Goal: Task Accomplishment & Management: Complete application form

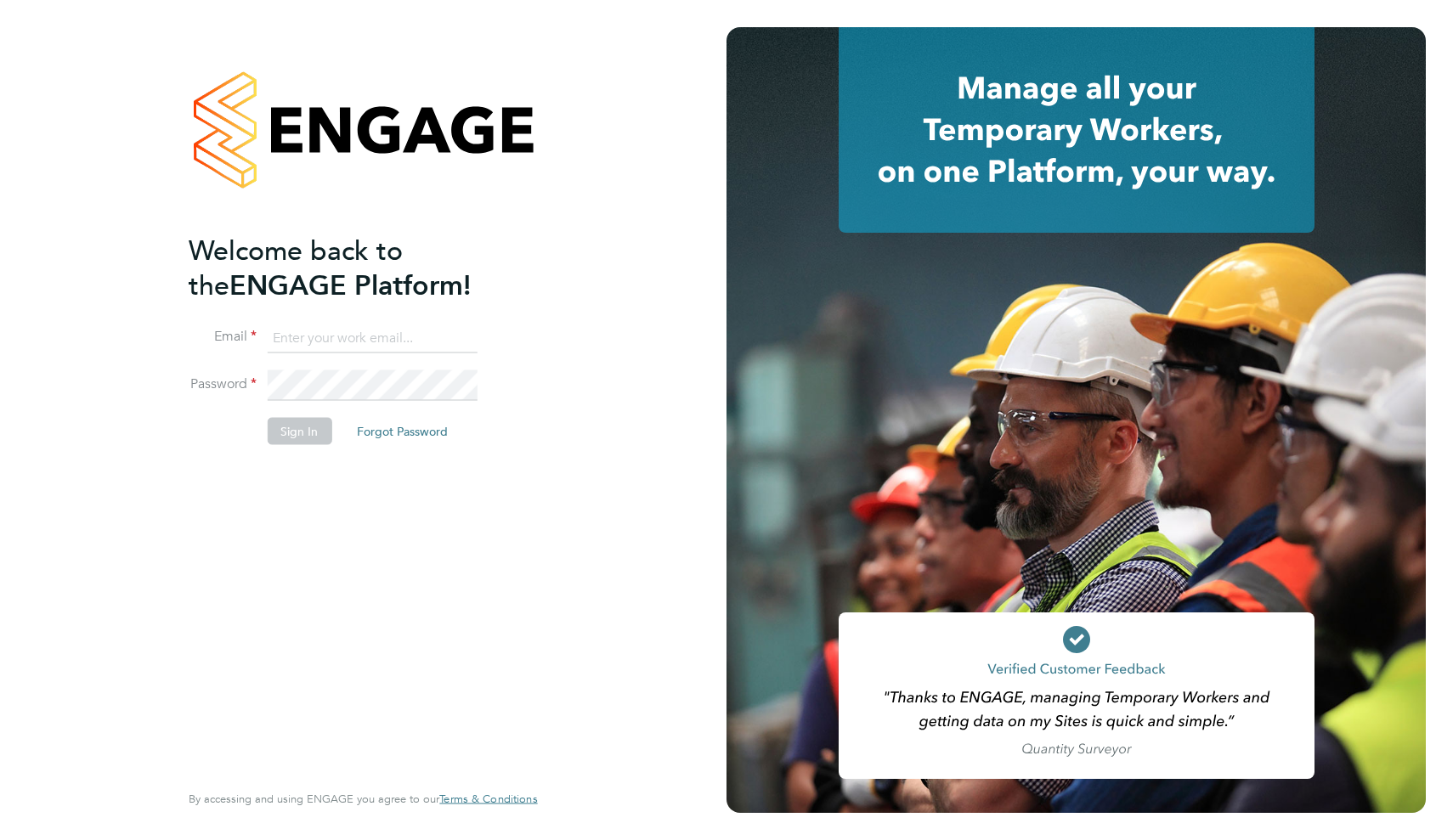
type input "egor.mikhailov.ios@gmail.com"
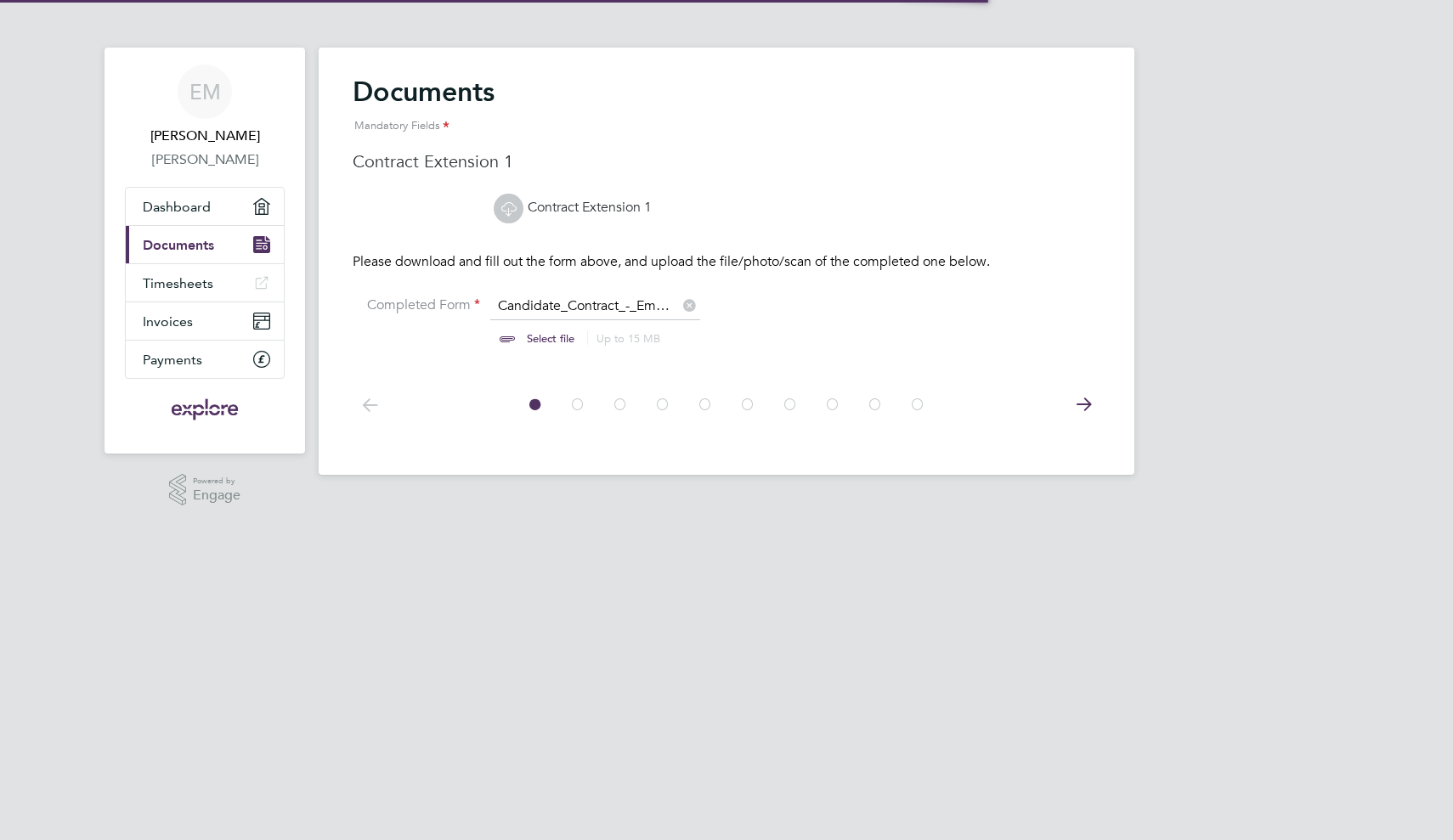
scroll to position [22, 211]
click at [601, 205] on link "Contract Extension 1" at bounding box center [573, 207] width 158 height 17
click at [536, 336] on input "file" at bounding box center [567, 323] width 267 height 51
type input "C:\fakepath\Emergn-Contract-Extension-Signed.pdf"
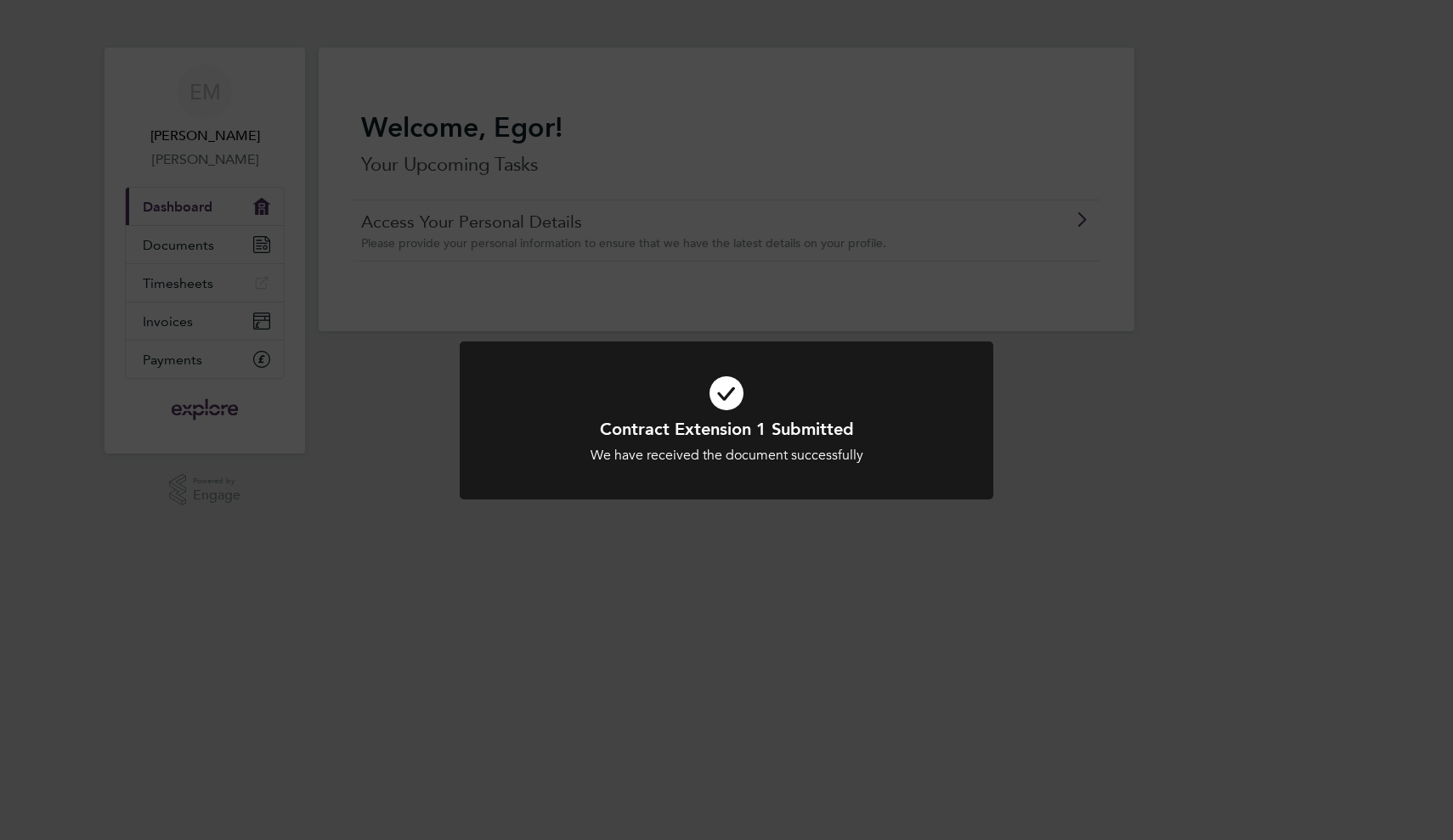
click at [388, 351] on div "Contract Extension 1 Submitted We have received the document successfully Cance…" at bounding box center [726, 420] width 1453 height 840
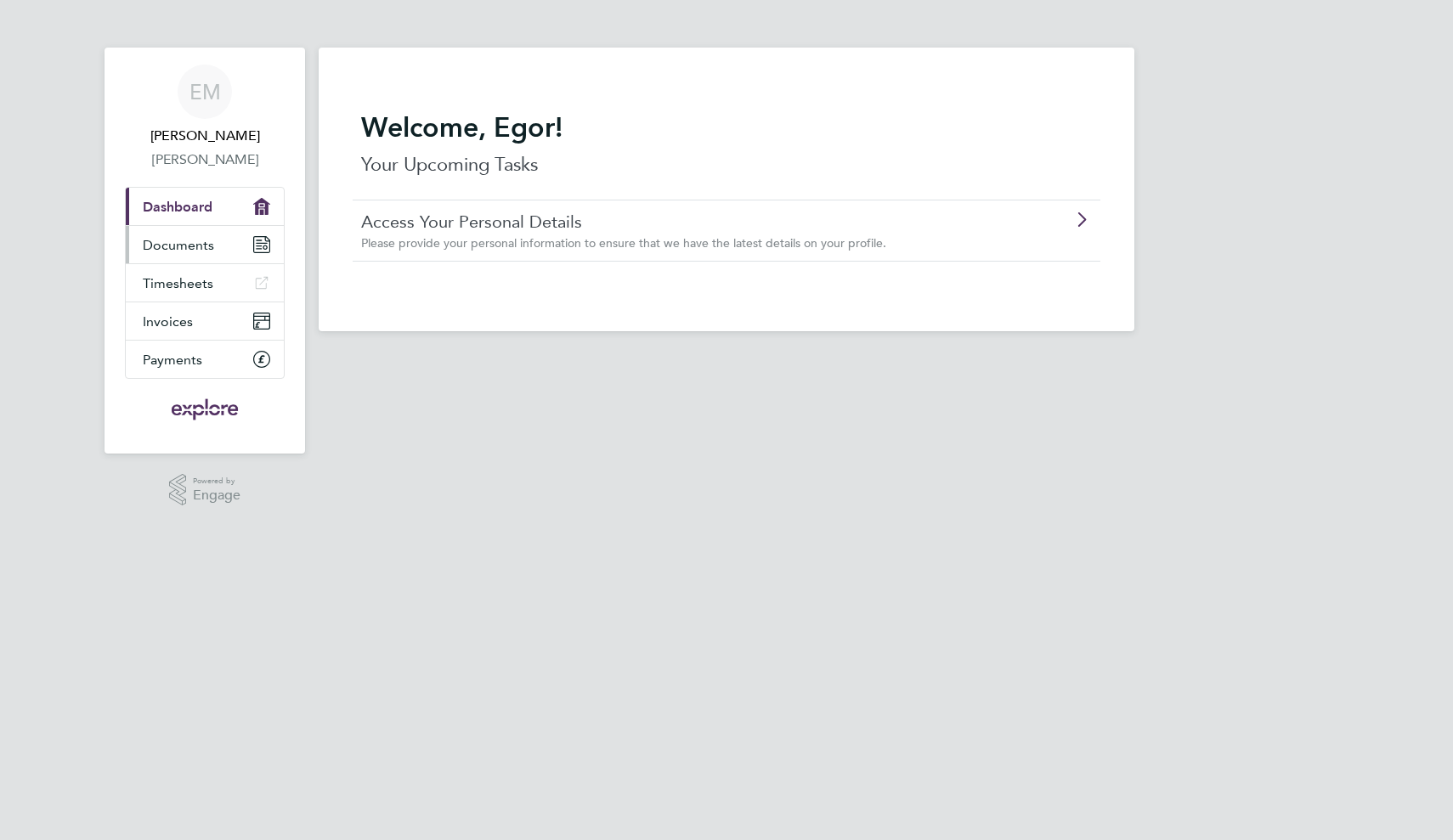
click at [190, 253] on span "Documents" at bounding box center [179, 245] width 71 height 16
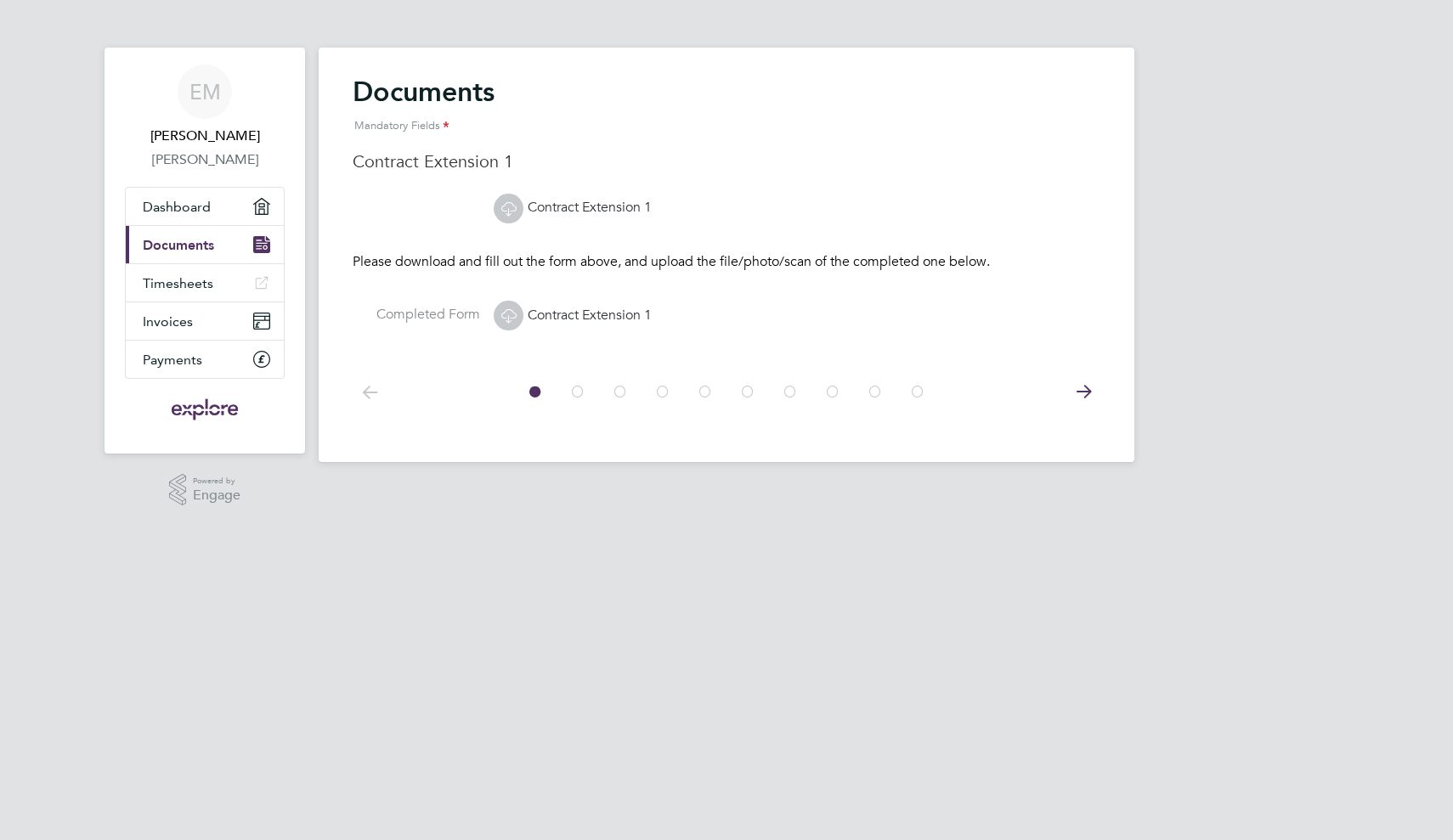
click at [1070, 380] on icon at bounding box center [1083, 392] width 34 height 38
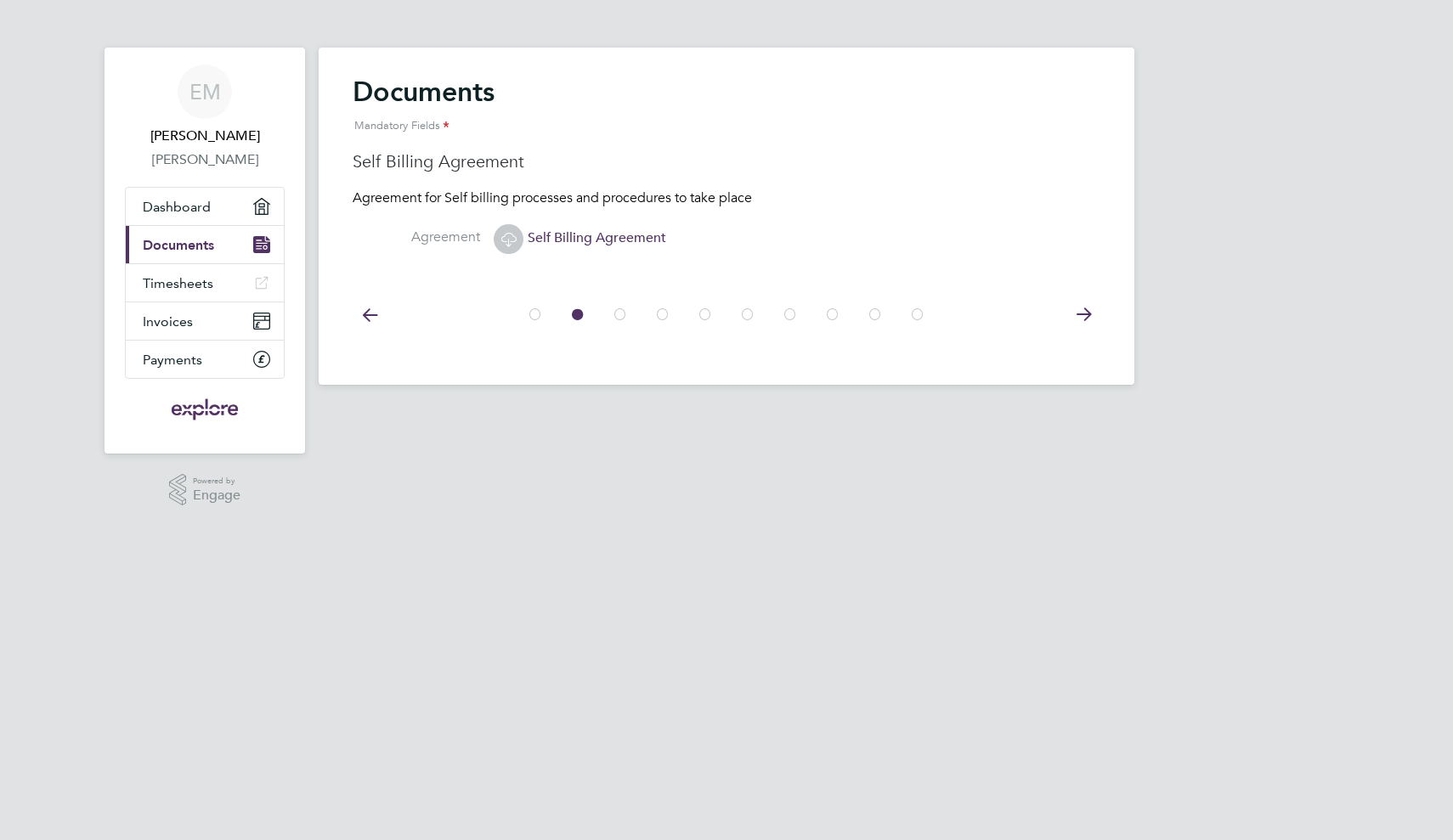
click at [1076, 382] on div "Documents Mandatory Fields Contract Extension 1 Contract Extension 1 Please dow…" at bounding box center [726, 216] width 815 height 338
click at [1076, 341] on div at bounding box center [727, 313] width 748 height 76
click at [1076, 326] on icon at bounding box center [1083, 315] width 34 height 38
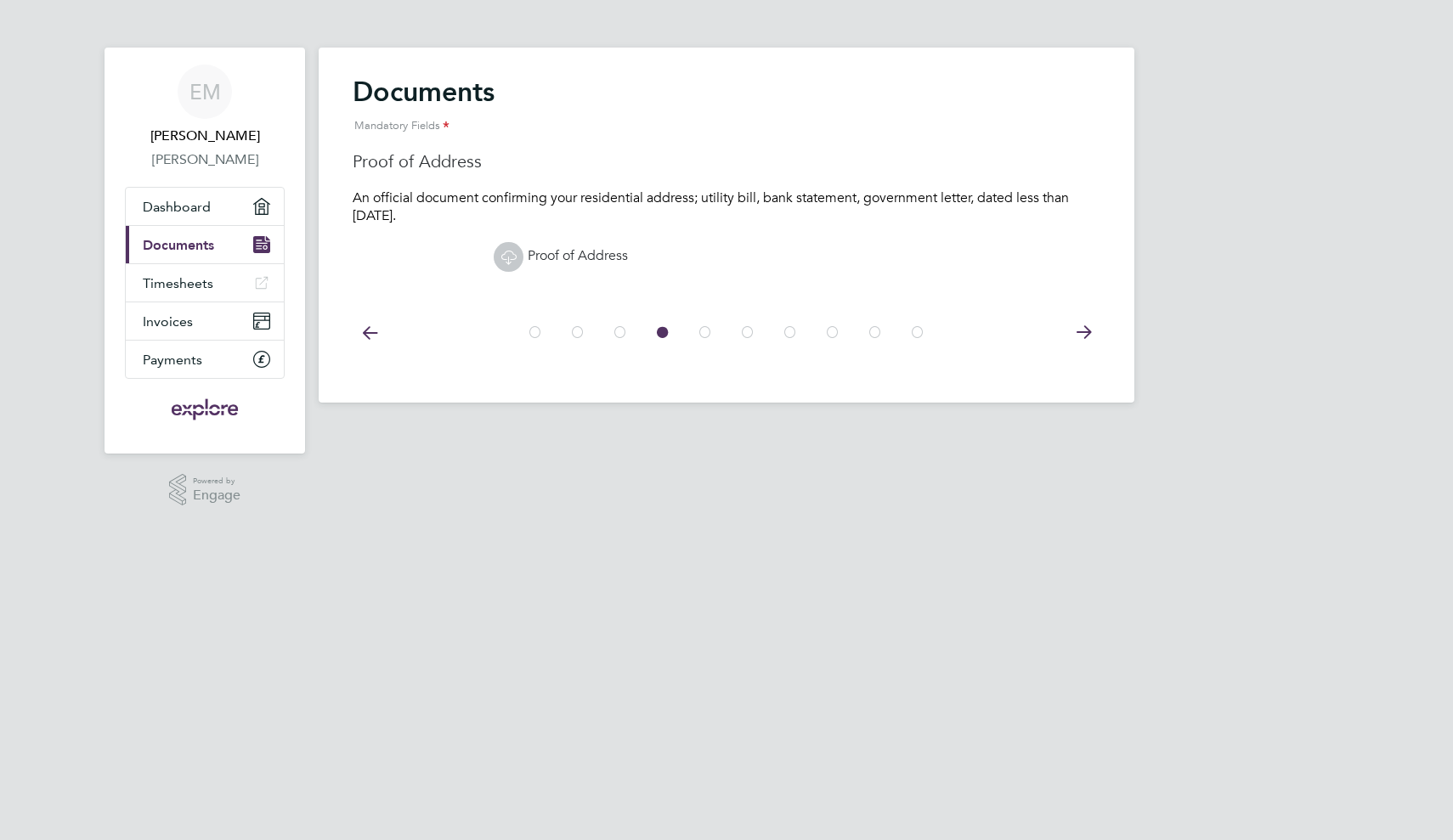
click at [1076, 326] on icon at bounding box center [1083, 332] width 34 height 38
click at [1076, 349] on icon at bounding box center [1083, 332] width 34 height 38
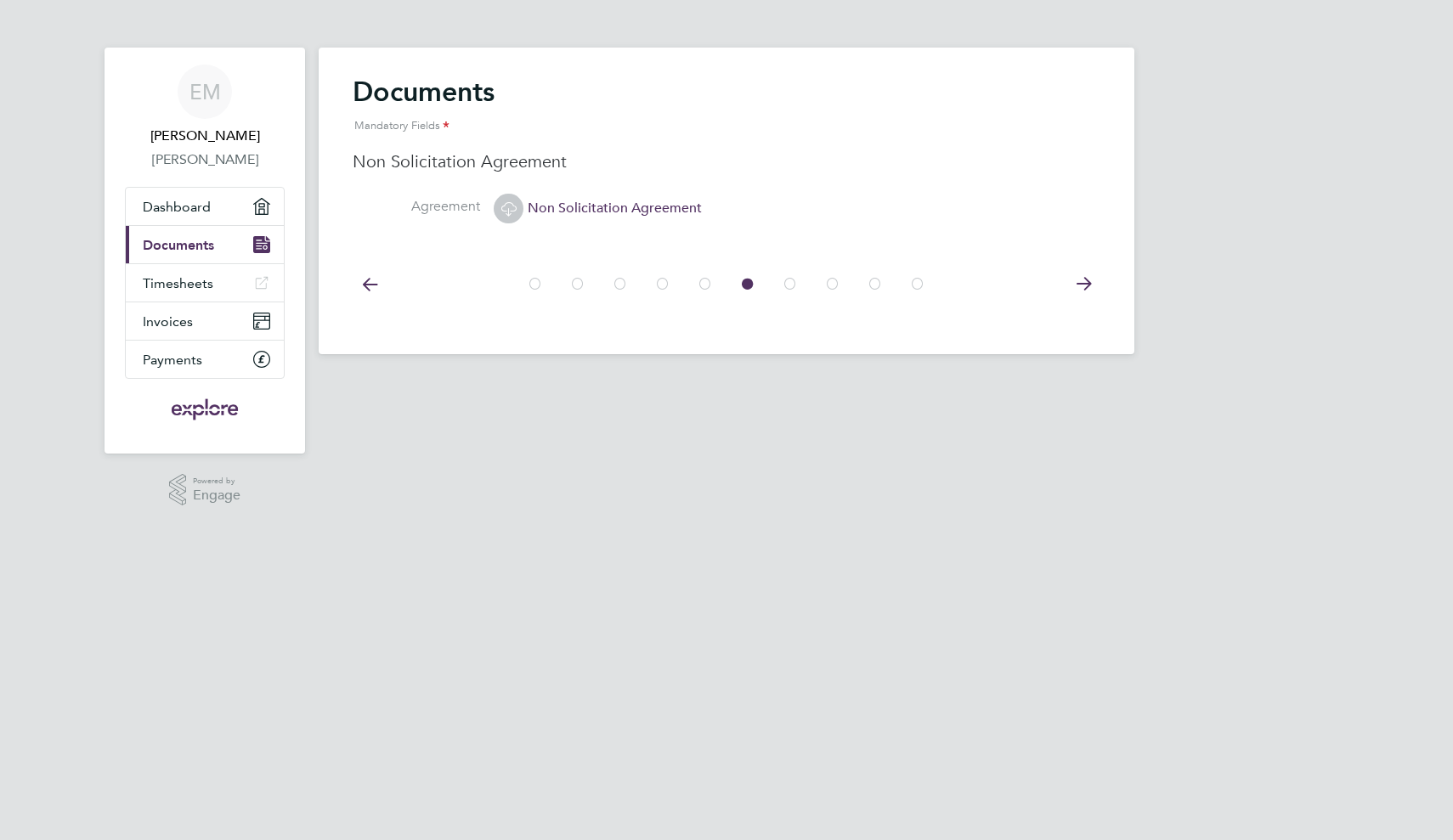
click at [1087, 275] on icon at bounding box center [1083, 284] width 34 height 38
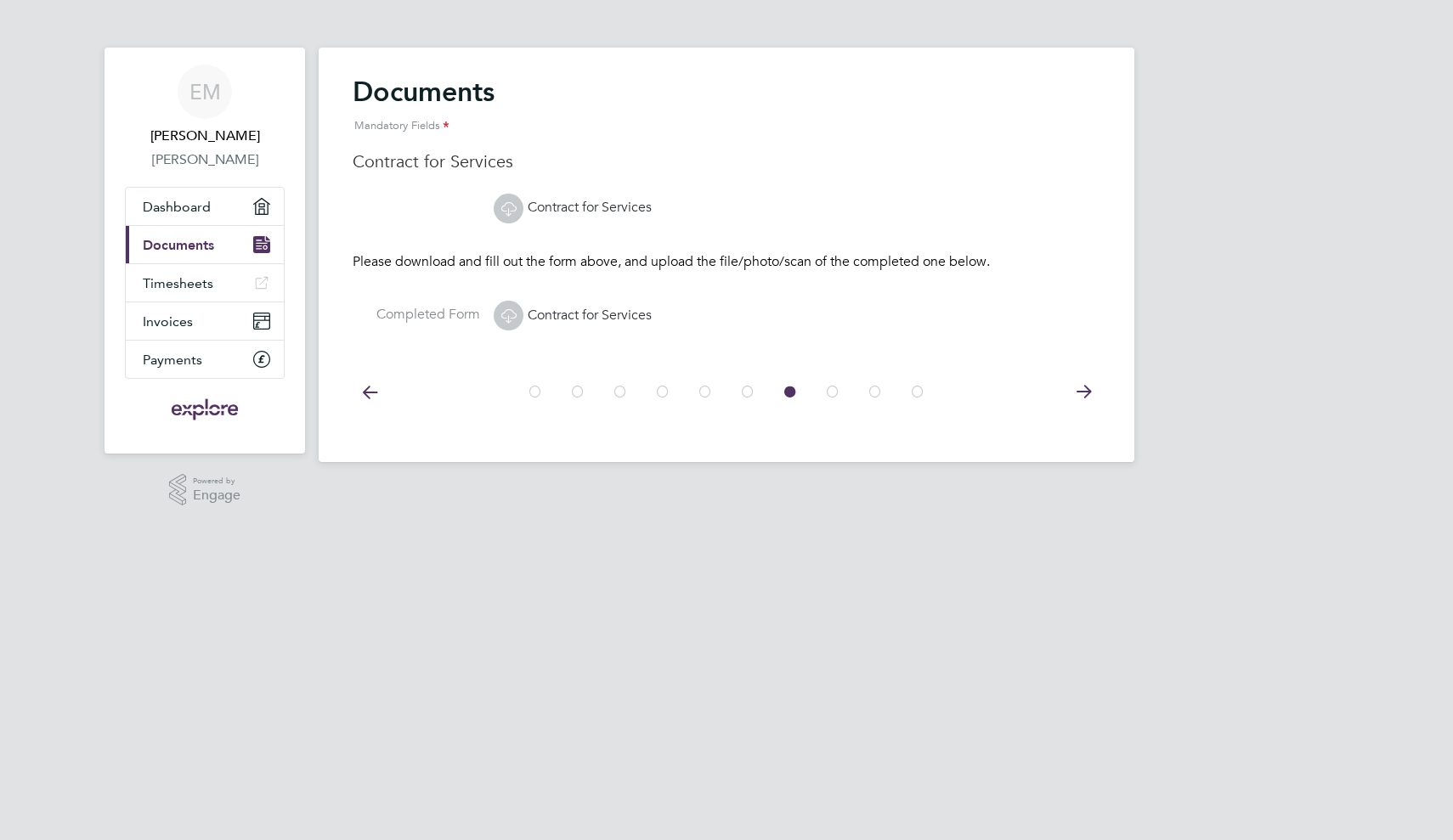
click at [1087, 279] on at-step "Documents Mandatory Fields Contract for Services Contract for Services Please d…" at bounding box center [727, 213] width 748 height 278
click at [1087, 385] on icon at bounding box center [1083, 392] width 34 height 38
click at [1083, 385] on icon at bounding box center [1083, 392] width 34 height 38
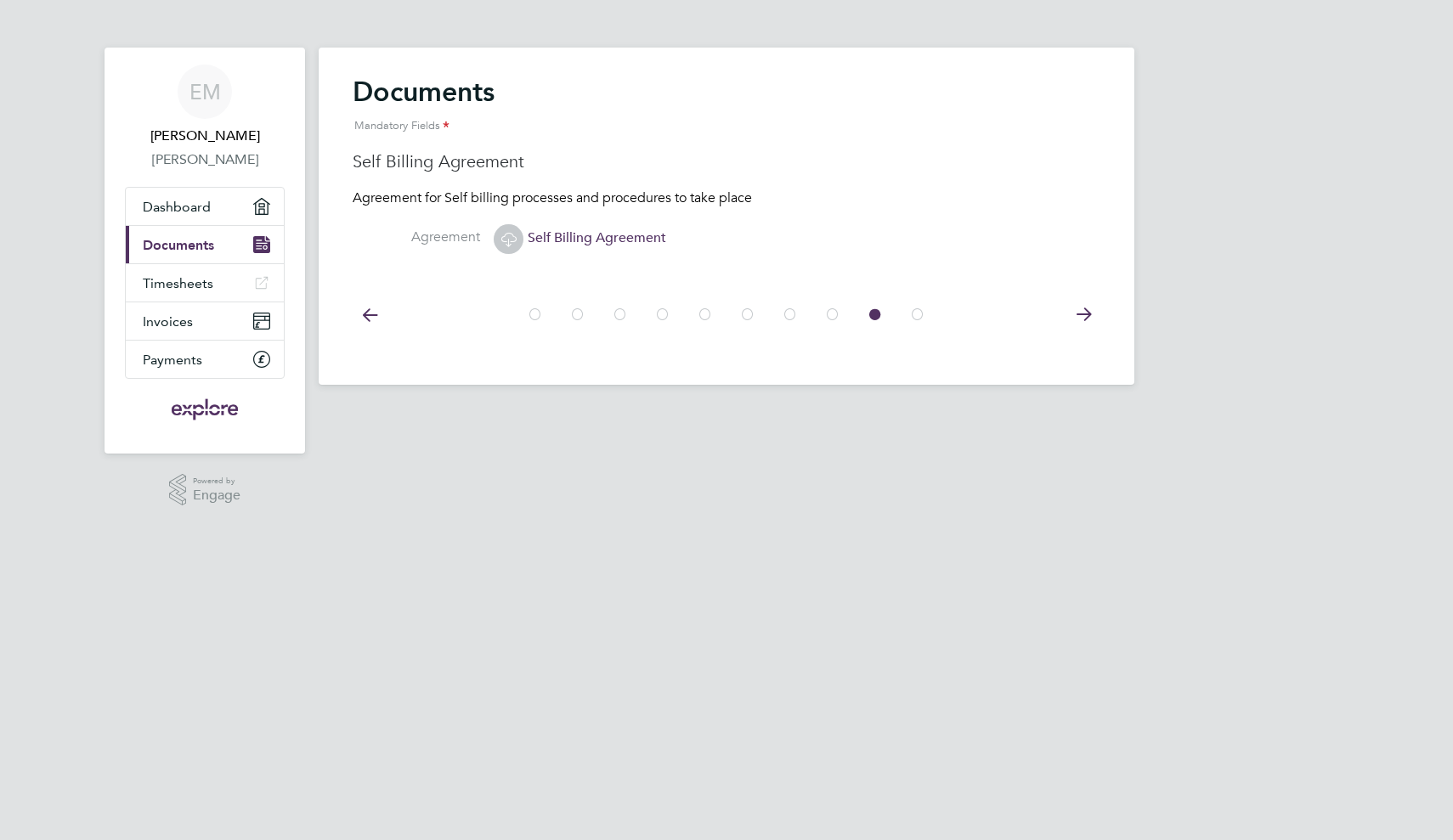
click at [1079, 323] on icon at bounding box center [1083, 315] width 34 height 38
